Goal: Task Accomplishment & Management: Manage account settings

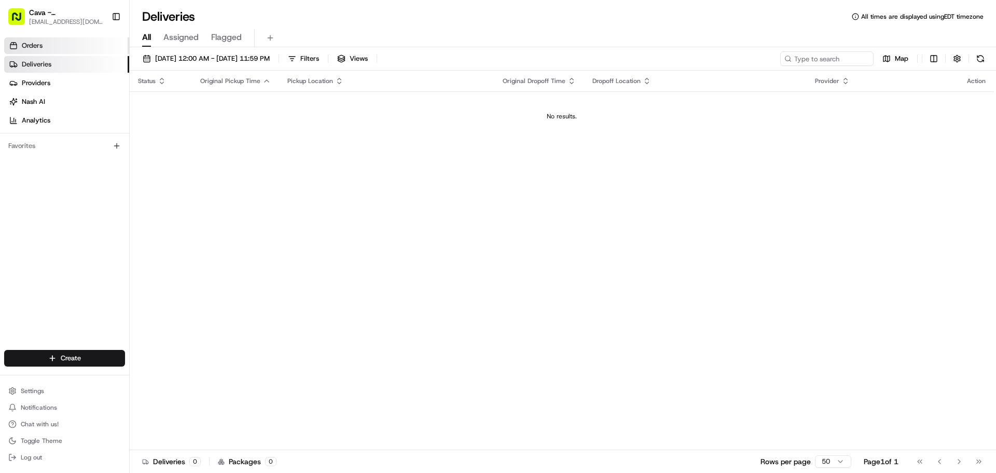
click at [92, 51] on link "Orders" at bounding box center [66, 45] width 125 height 17
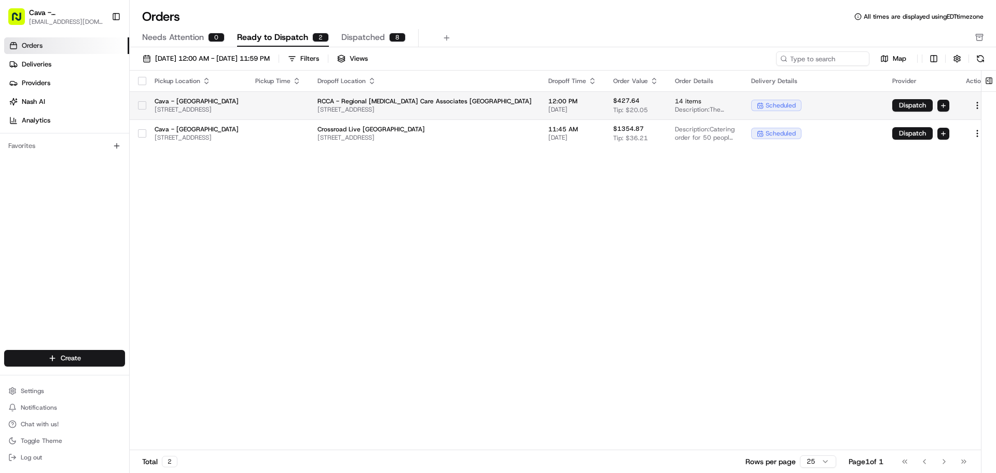
click at [141, 109] on div at bounding box center [142, 105] width 8 height 17
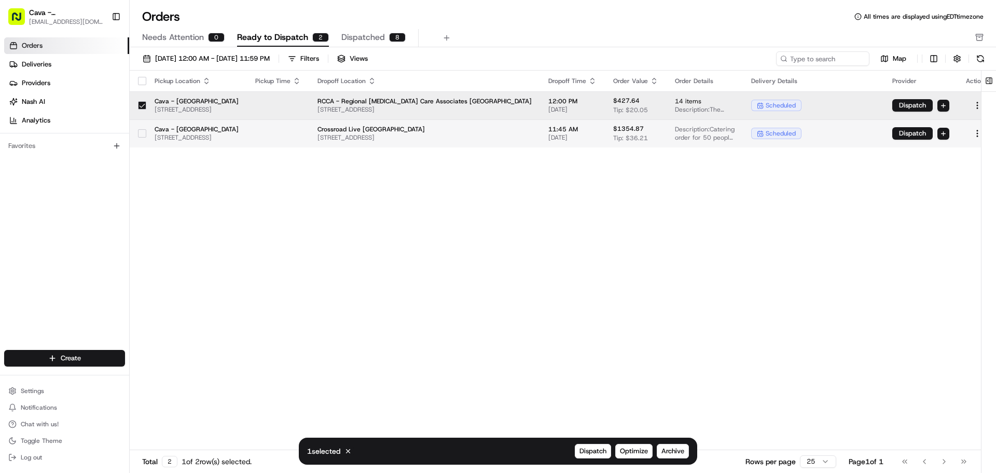
click at [141, 129] on div at bounding box center [142, 133] width 8 height 17
click at [673, 446] on button "Archive" at bounding box center [673, 450] width 32 height 15
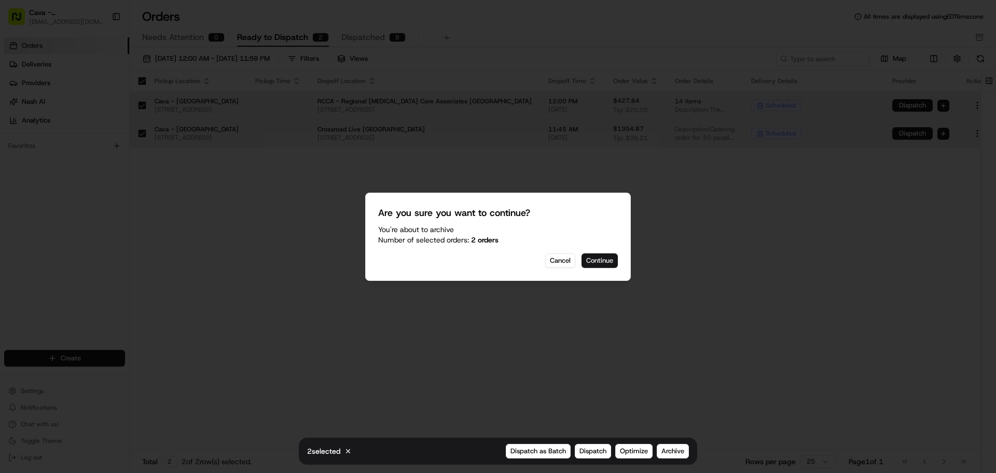
click at [607, 266] on button "Continue" at bounding box center [599, 260] width 36 height 15
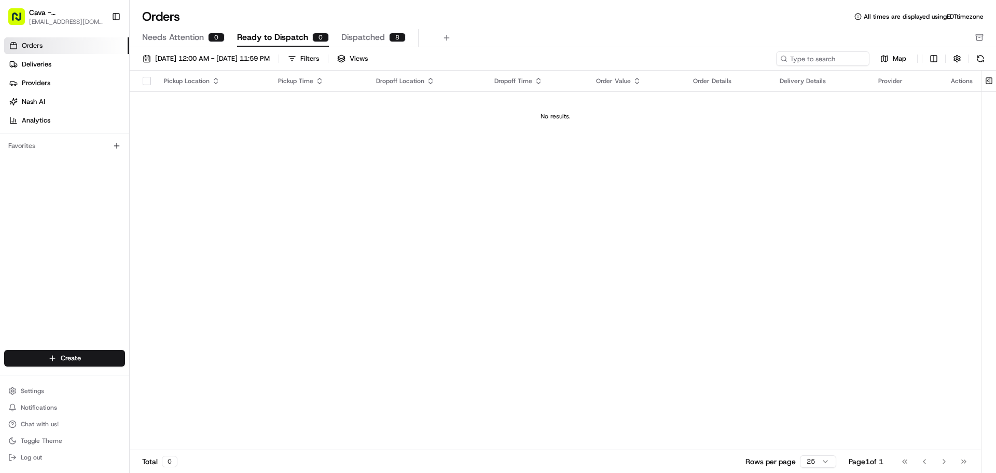
click at [198, 38] on span "Needs Attention" at bounding box center [173, 37] width 62 height 12
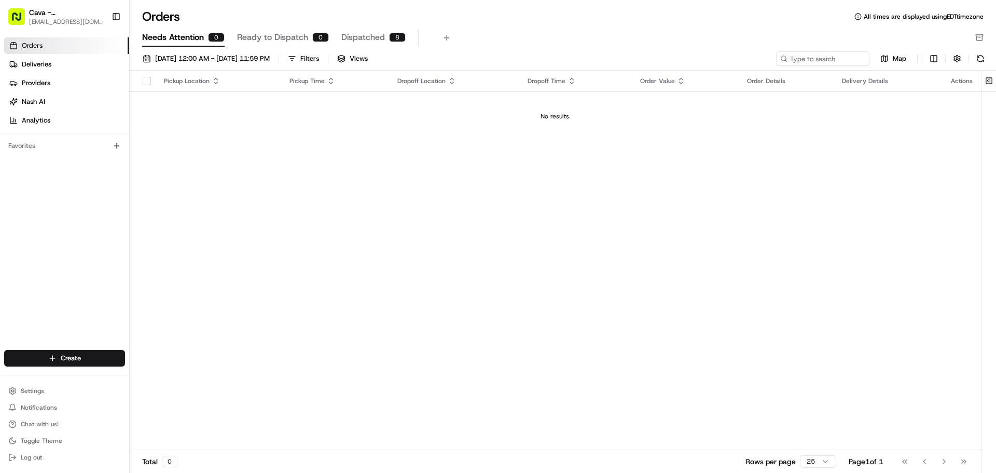
click at [265, 37] on span "Ready to Dispatch" at bounding box center [272, 37] width 71 height 12
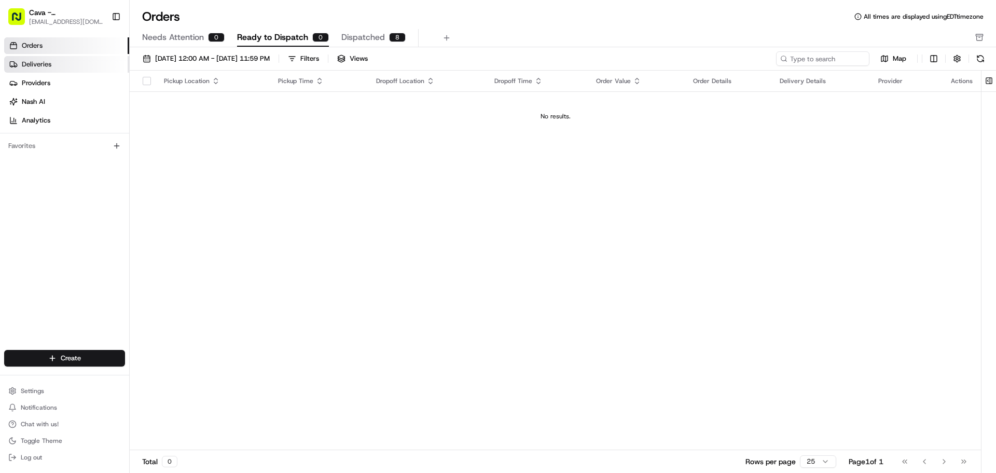
click at [67, 68] on link "Deliveries" at bounding box center [66, 64] width 125 height 17
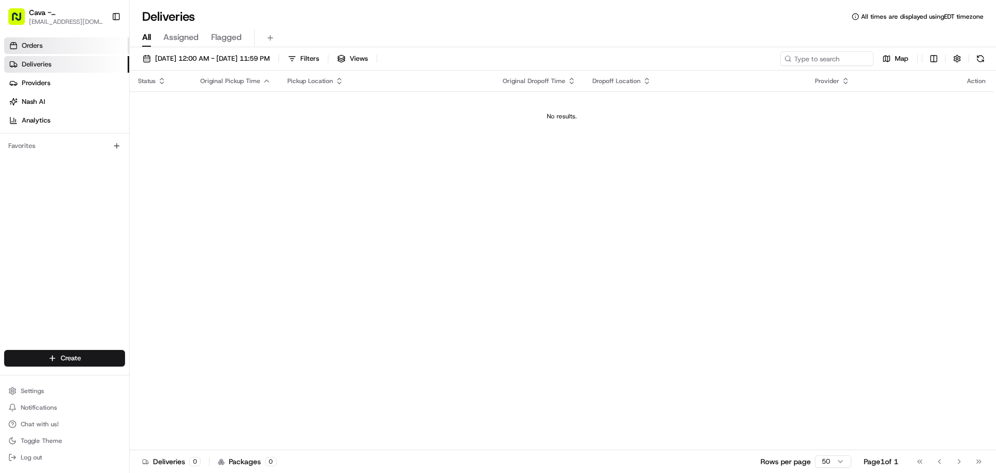
click at [70, 50] on link "Orders" at bounding box center [66, 45] width 125 height 17
